Goal: Use online tool/utility: Utilize a website feature to perform a specific function

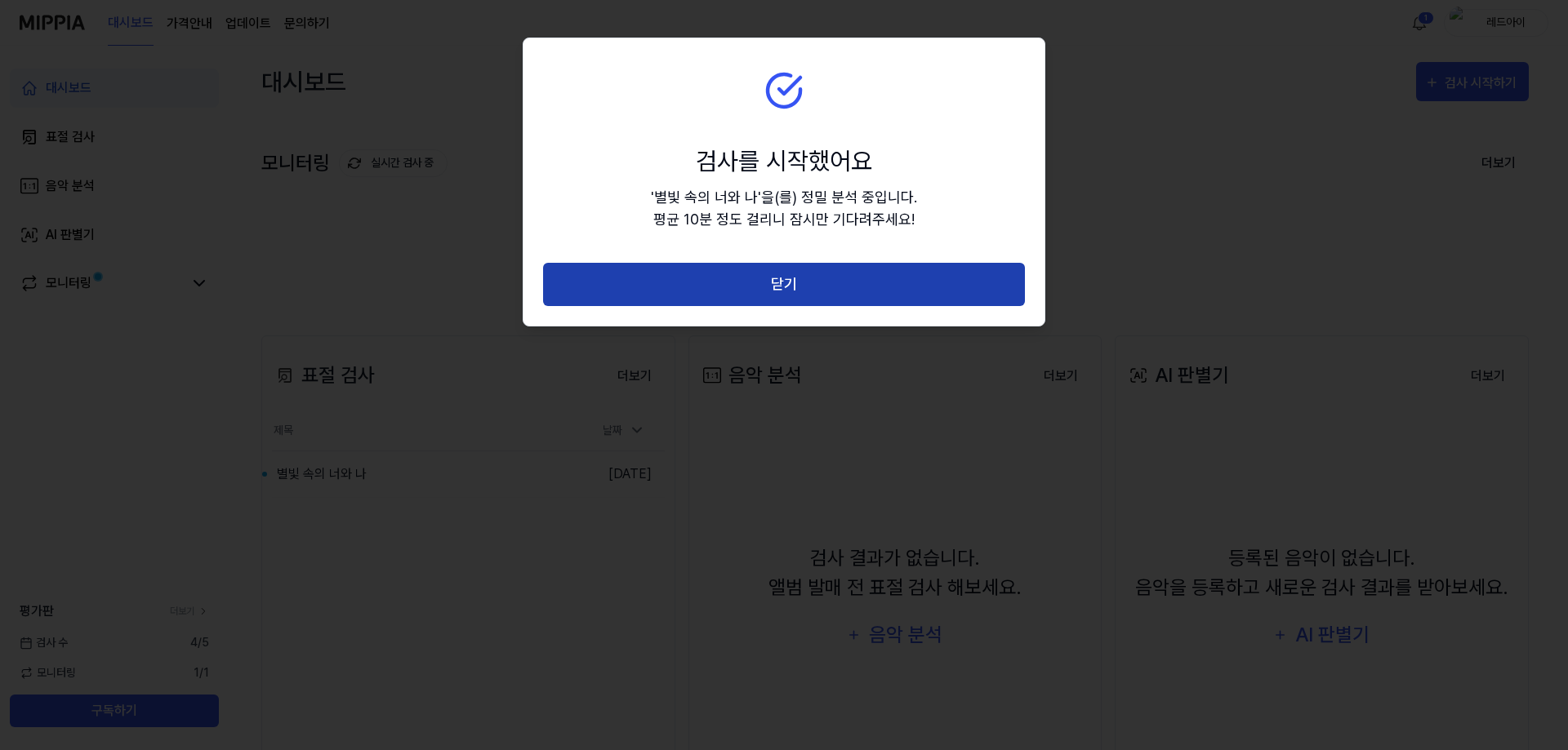
click at [902, 290] on button "닫기" at bounding box center [784, 285] width 481 height 44
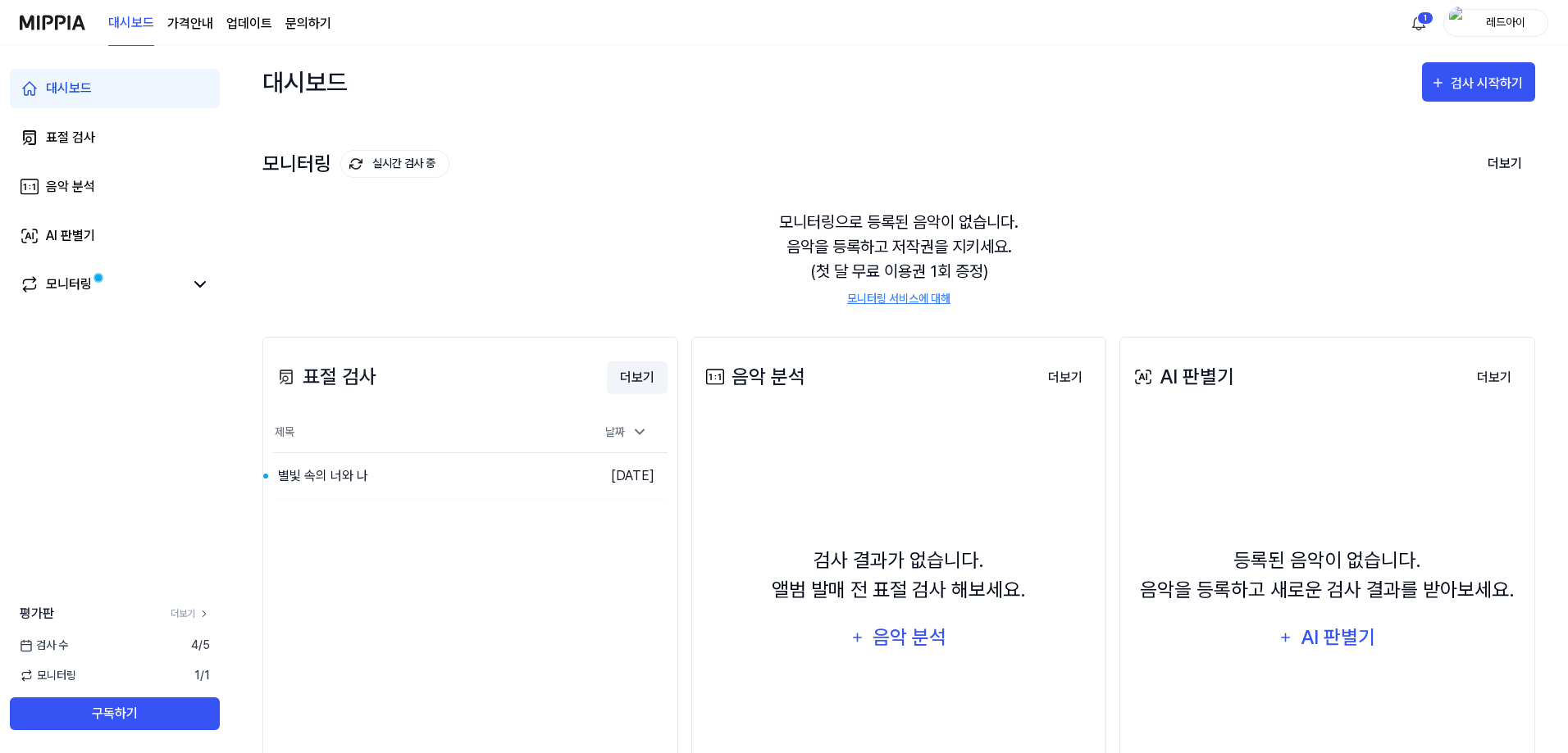
click at [623, 388] on button "더보기" at bounding box center [636, 378] width 60 height 33
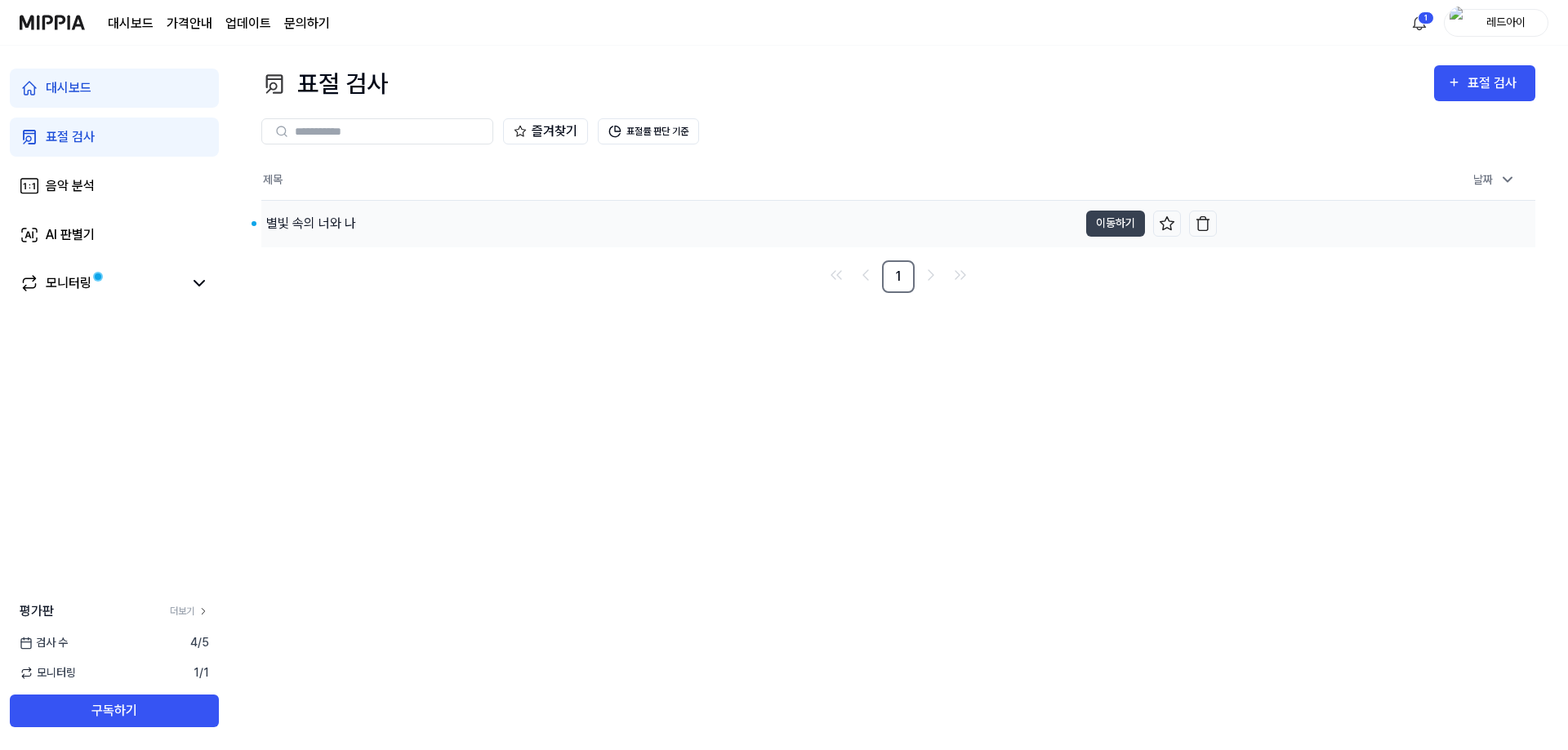
click at [304, 211] on div "별빛 속의 너와 나" at bounding box center [670, 224] width 817 height 46
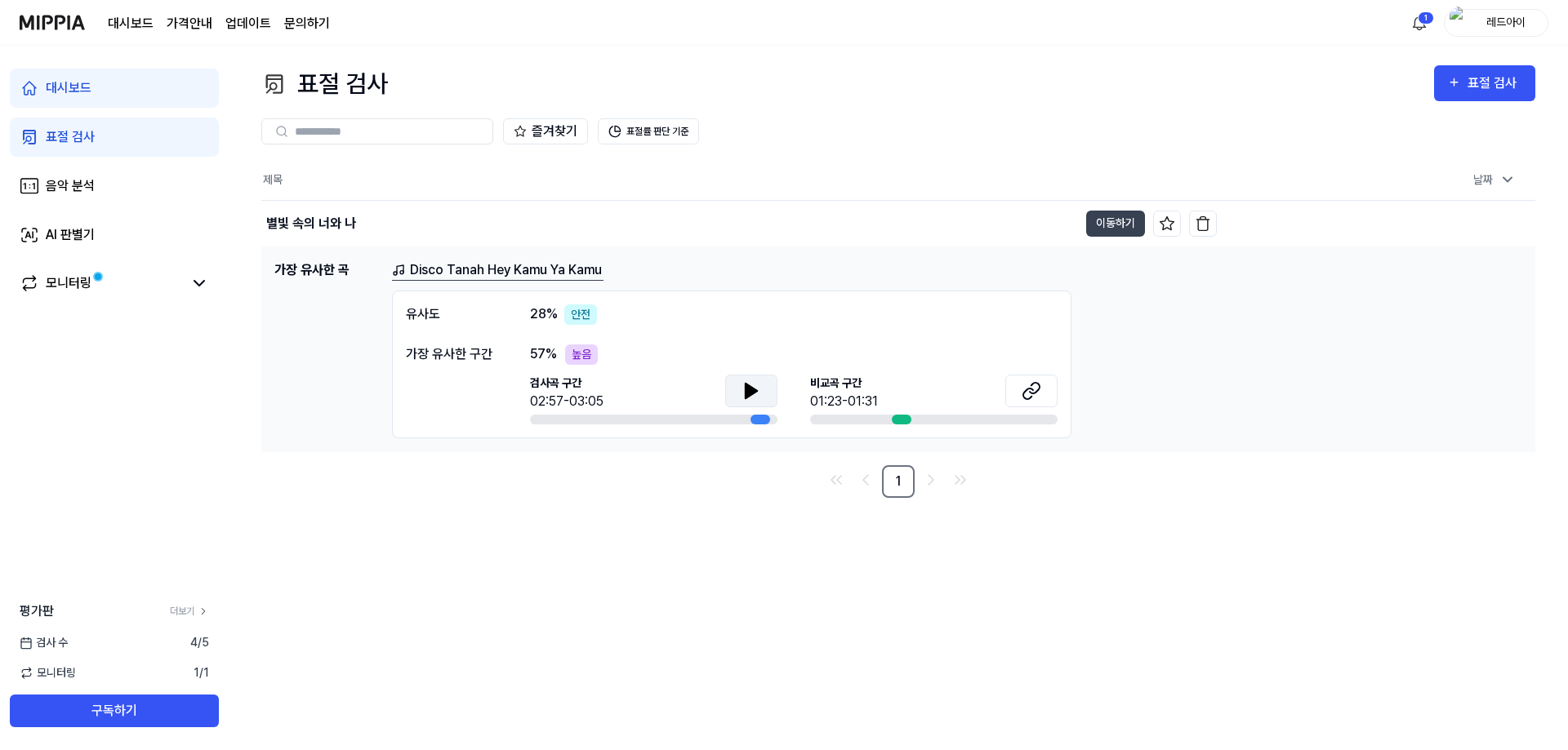
click at [750, 390] on icon at bounding box center [750, 391] width 11 height 15
click at [748, 392] on icon at bounding box center [748, 390] width 3 height 13
click at [896, 419] on div at bounding box center [901, 419] width 20 height 10
click at [907, 419] on div at bounding box center [901, 419] width 20 height 10
click at [742, 391] on icon at bounding box center [751, 391] width 20 height 20
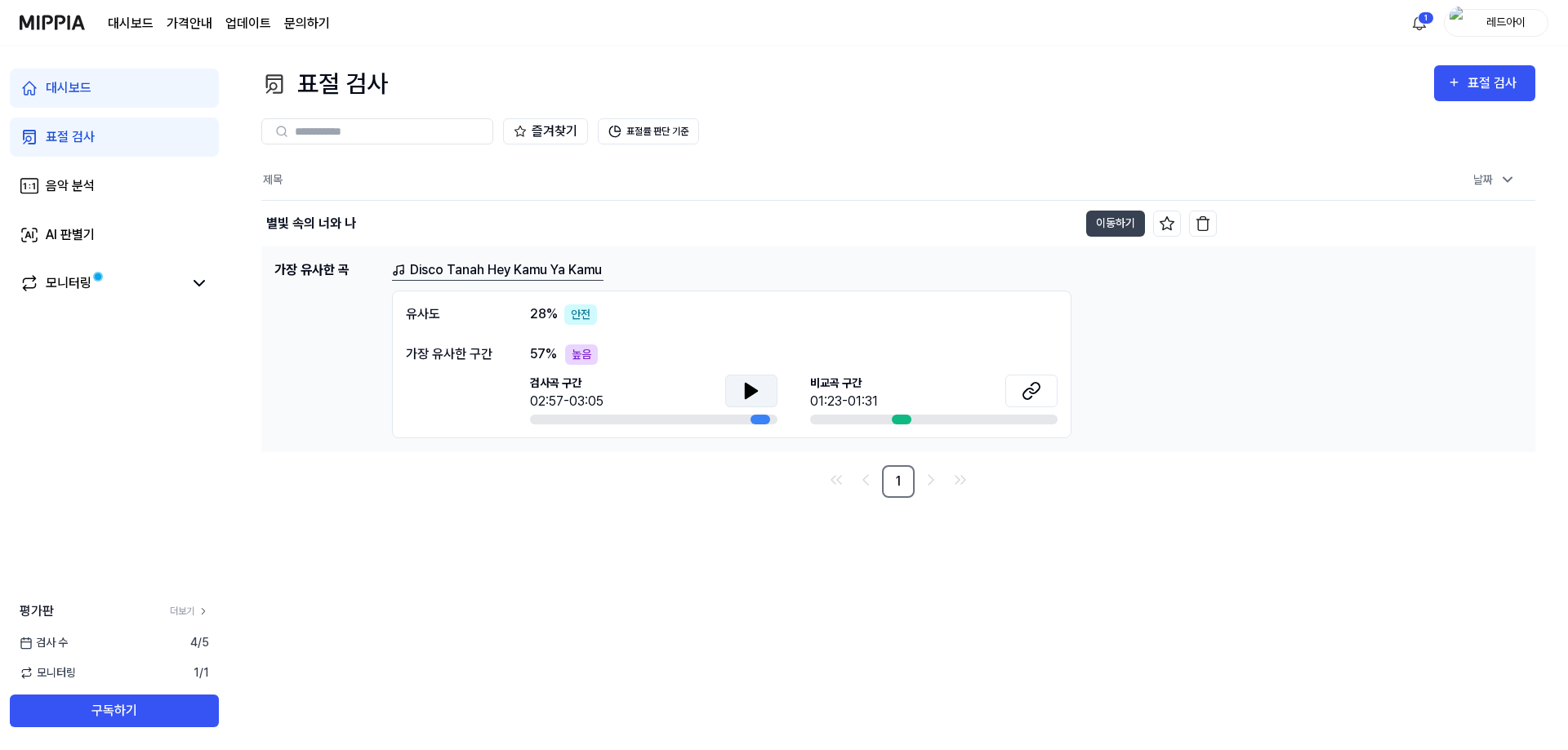
click at [658, 625] on div "표절 검사 표절 검사 표절 검사 음악 분석 AI 판별기 즐겨찾기 표절률 판단 기준 제목 날짜 별빛 속의 너와 나 이동하기 [DATE] 오후 9…" at bounding box center [898, 398] width 1339 height 705
click at [1485, 87] on div "표절 검사" at bounding box center [1495, 83] width 55 height 21
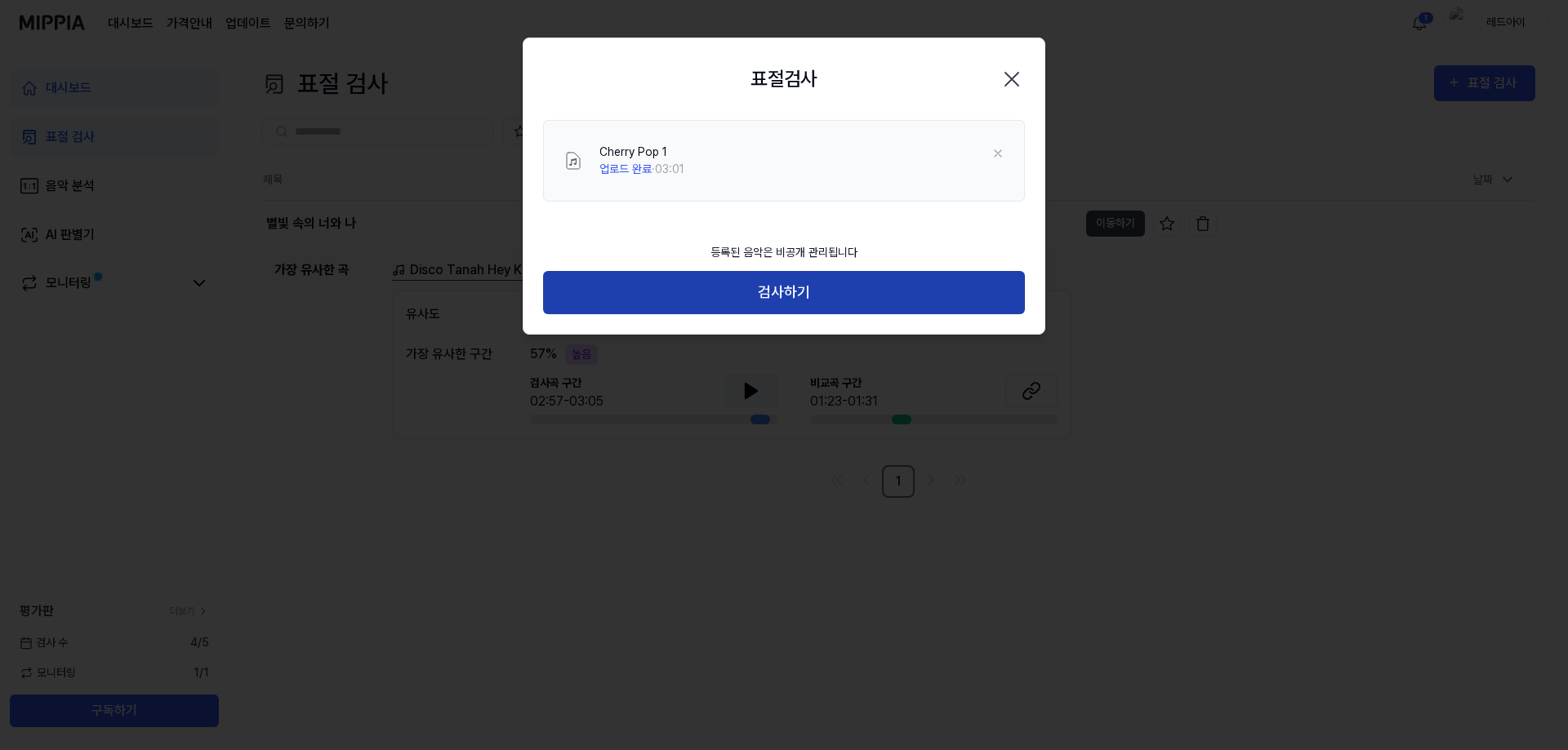
click at [811, 304] on button "검사하기" at bounding box center [784, 292] width 481 height 44
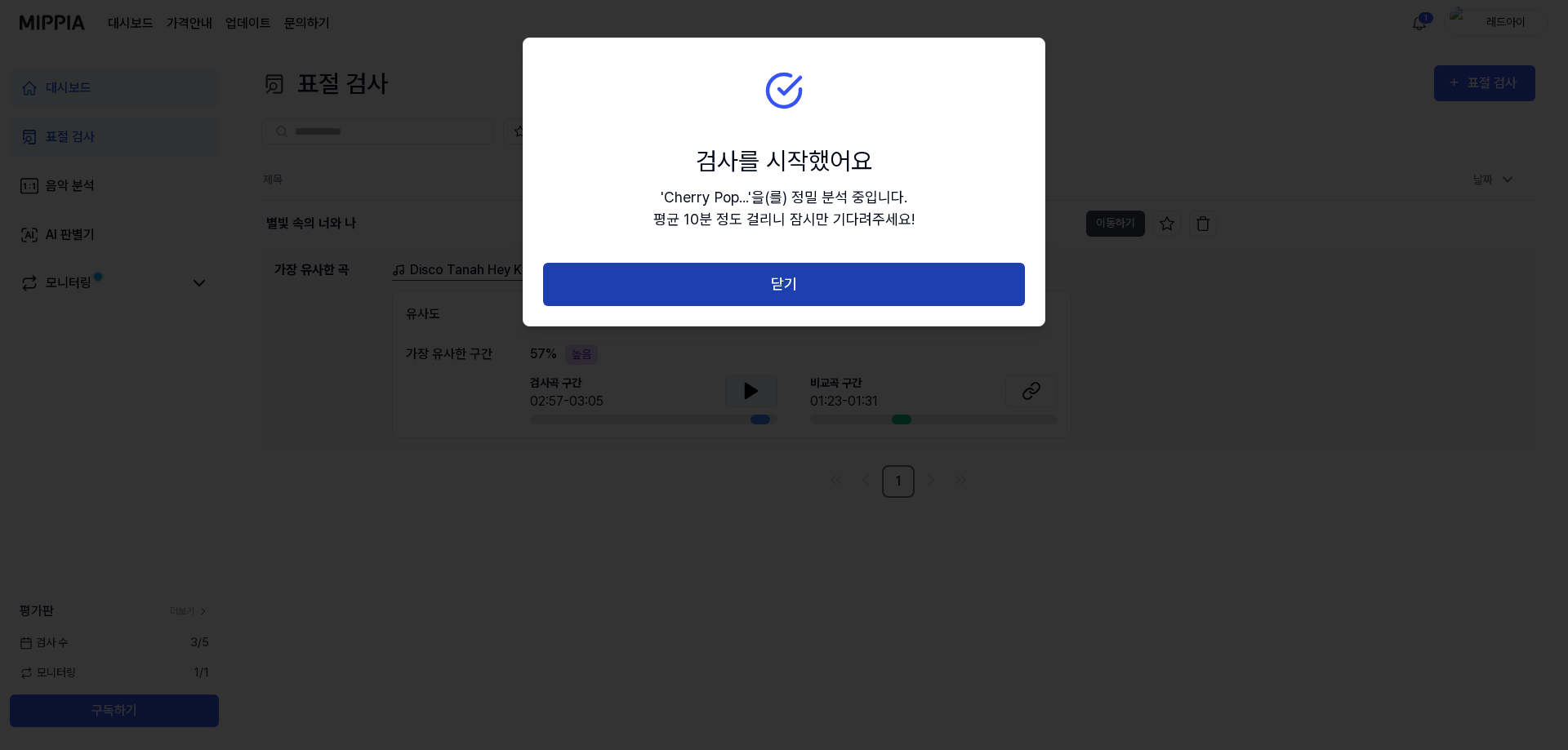
click at [839, 297] on button "닫기" at bounding box center [784, 285] width 481 height 44
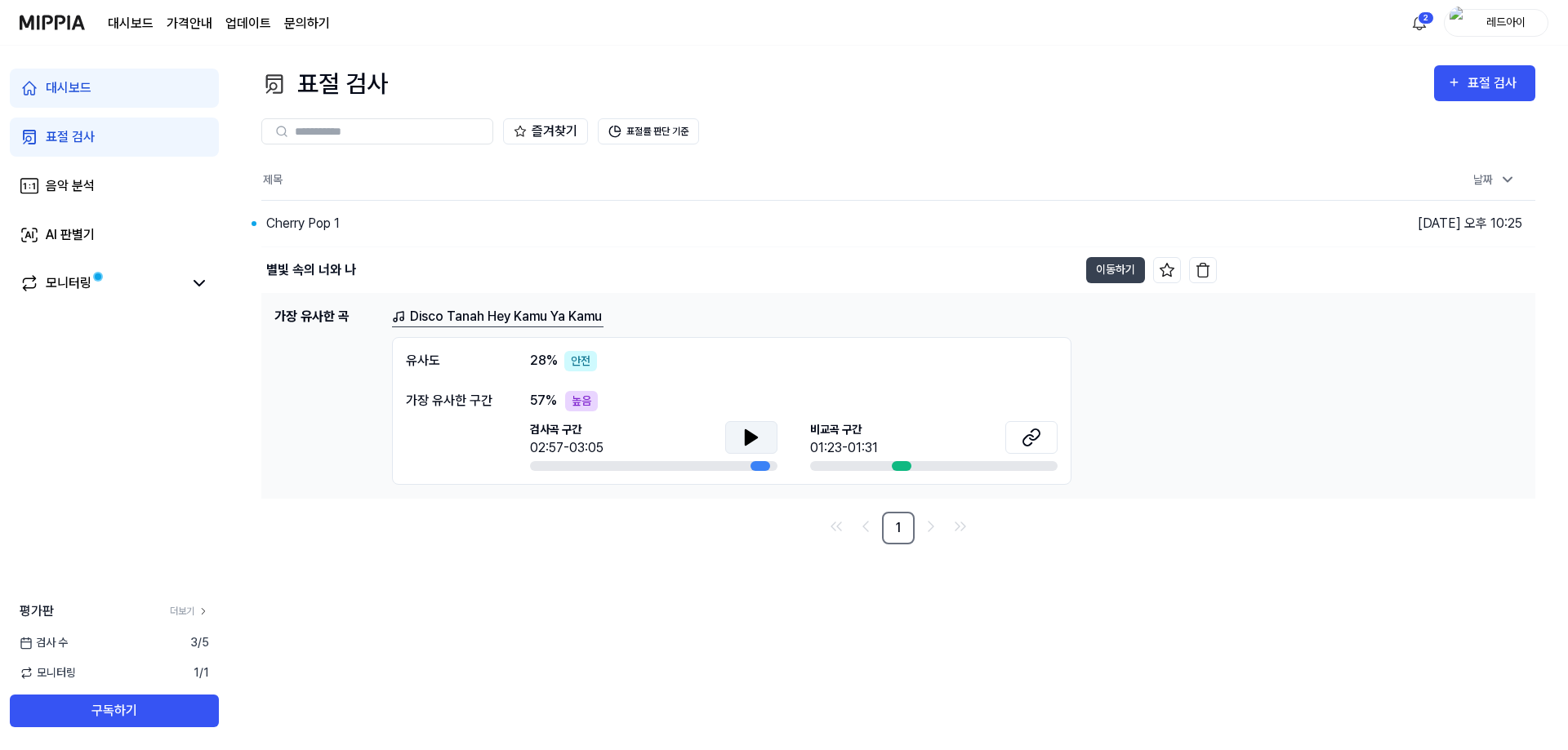
click at [84, 142] on div "표절 검사" at bounding box center [71, 137] width 49 height 20
click at [280, 223] on div "Cherry Pop 1" at bounding box center [303, 224] width 73 height 20
